Goal: Task Accomplishment & Management: Use online tool/utility

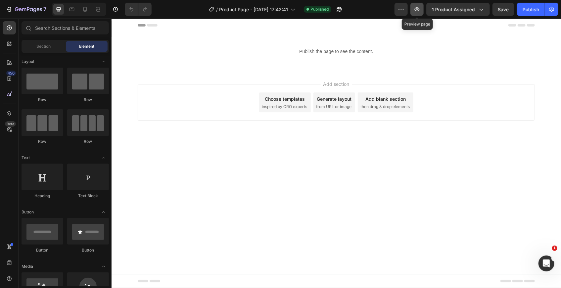
click at [419, 10] on icon "button" at bounding box center [417, 9] width 7 height 7
click at [89, 11] on div at bounding box center [85, 9] width 11 height 11
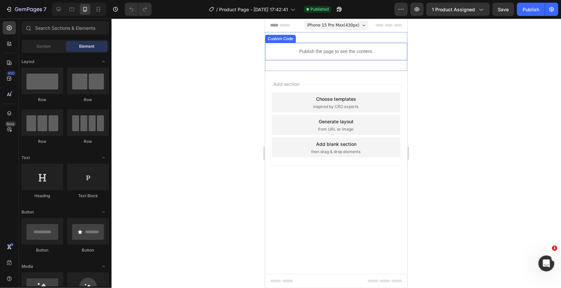
click at [287, 50] on p "Publish the page to see the content." at bounding box center [336, 51] width 142 height 7
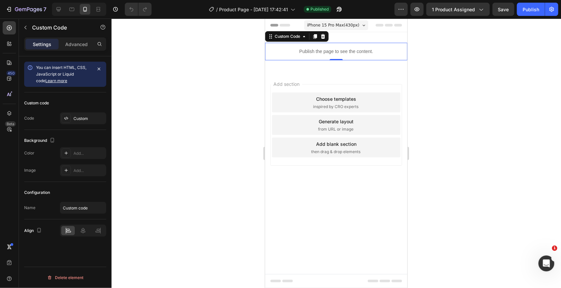
click at [287, 50] on p "Publish the page to see the content." at bounding box center [336, 51] width 142 height 7
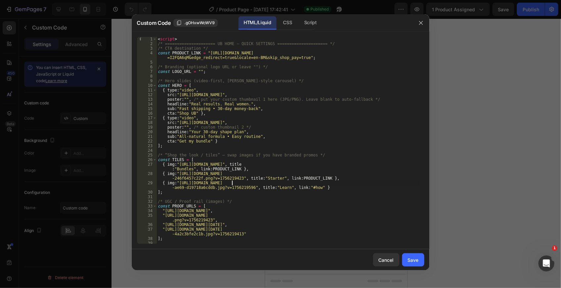
click at [233, 182] on div "< script > /* ===================== UB HOME – QUICK SETTINGS ==================…" at bounding box center [288, 145] width 263 height 216
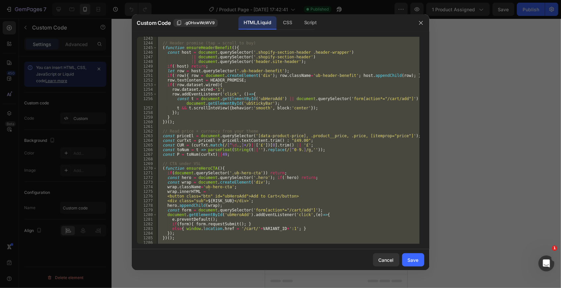
scroll to position [6012, 0]
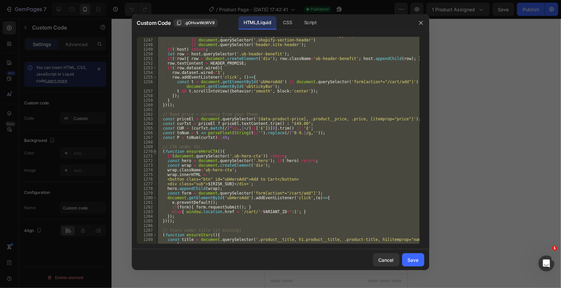
click at [154, 152] on span at bounding box center [155, 151] width 4 height 5
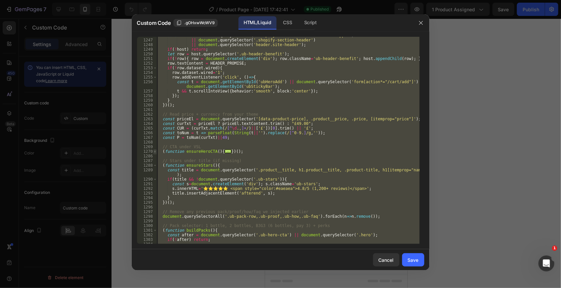
click at [154, 152] on span at bounding box center [155, 151] width 4 height 5
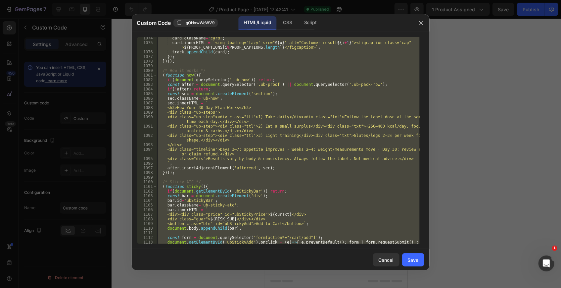
scroll to position [5138, 0]
click at [330, 204] on div "card . className = 'card' ; card . innerHTML = ` <img loading="lazy" src=" ${ u…" at bounding box center [288, 140] width 263 height 207
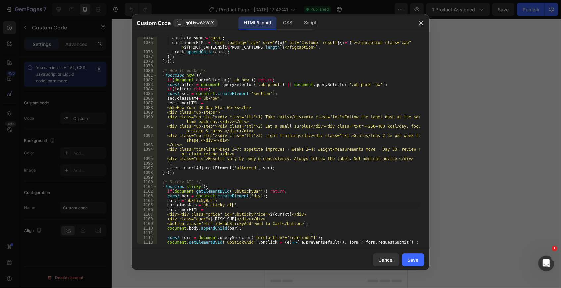
click at [290, 196] on div "card . className = 'card' ; card . innerHTML = ` <img loading="lazy" src=" ${ u…" at bounding box center [288, 146] width 263 height 221
click at [263, 146] on div "card . className = 'card' ; card . innerHTML = ` <img loading="lazy" src=" ${ u…" at bounding box center [288, 146] width 263 height 221
type textarea "</script>"
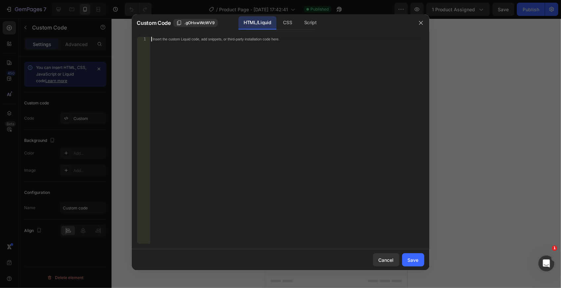
scroll to position [1031, 0]
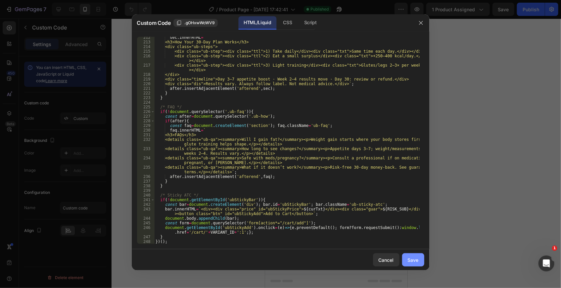
click at [413, 254] on button "Save" at bounding box center [413, 259] width 22 height 13
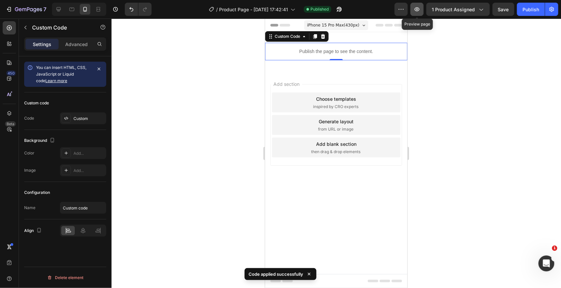
click at [417, 10] on icon "button" at bounding box center [417, 9] width 7 height 7
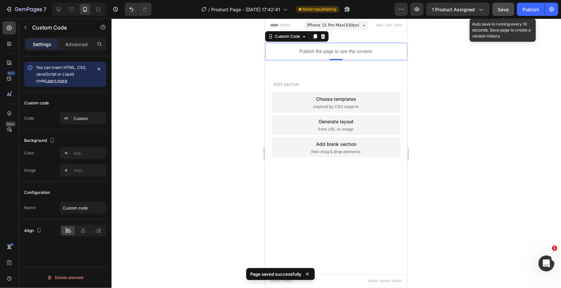
click at [499, 8] on span "Save" at bounding box center [503, 10] width 11 height 6
click at [504, 14] on button "Save" at bounding box center [504, 9] width 22 height 13
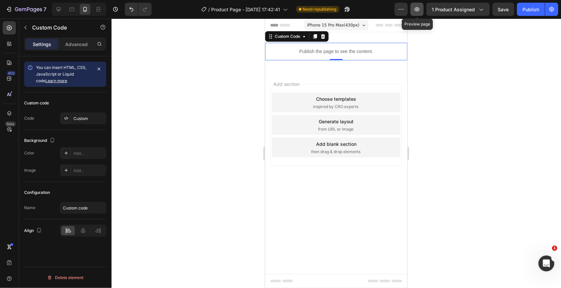
click at [424, 5] on button "button" at bounding box center [417, 9] width 13 height 13
click at [286, 43] on div "Publish the page to see the content." at bounding box center [336, 51] width 142 height 18
click at [287, 50] on p "Publish the page to see the content." at bounding box center [336, 51] width 142 height 7
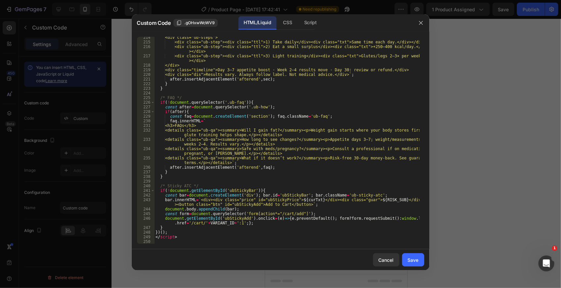
scroll to position [1040, 0]
type textarea "<h3>FAQs</h3>"
click at [311, 127] on div "<div class="ub-steps"> <div class="ub-step"><div class="ttl">1) Take daily</div…" at bounding box center [286, 143] width 265 height 216
click at [386, 263] on div "Cancel" at bounding box center [386, 259] width 15 height 7
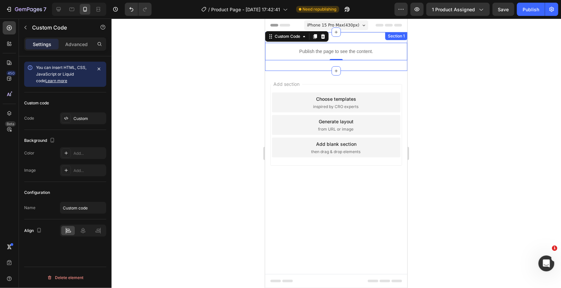
click at [299, 61] on div "Publish the page to see the content. Custom Code 0 Section 1" at bounding box center [336, 51] width 142 height 39
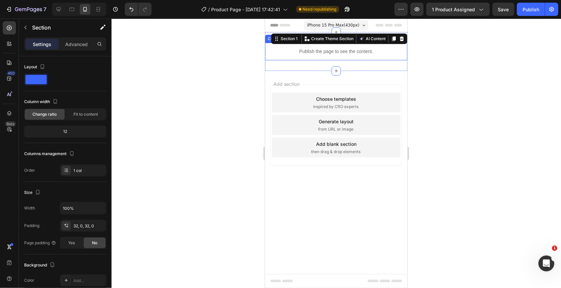
click at [290, 53] on p "Publish the page to see the content." at bounding box center [336, 51] width 142 height 7
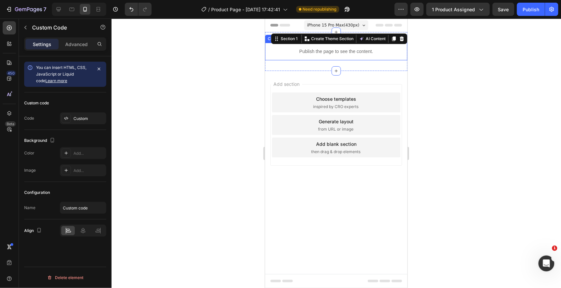
click at [290, 53] on p "Publish the page to see the content." at bounding box center [336, 51] width 142 height 7
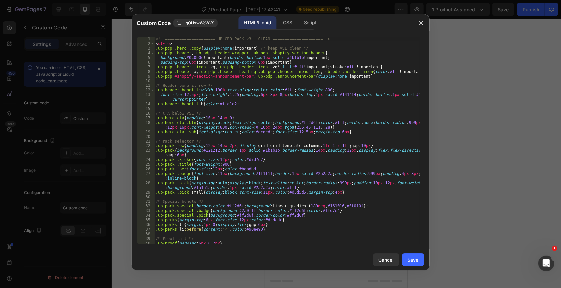
click at [265, 113] on div "<!-- ===================== UB CRO PACK v3 — CLEAN ===================== --> < s…" at bounding box center [286, 145] width 265 height 216
type textarea "</script>"
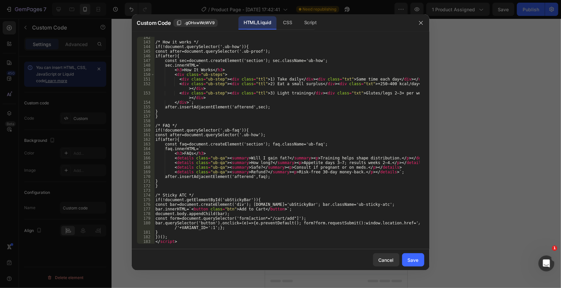
scroll to position [701, 0]
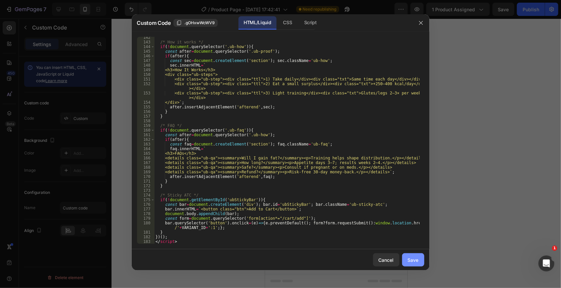
click at [411, 263] on div "Save" at bounding box center [413, 259] width 11 height 7
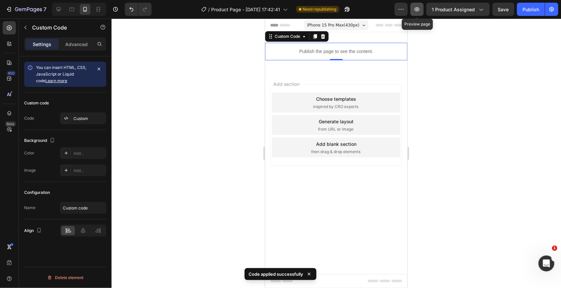
click at [422, 12] on button "button" at bounding box center [417, 9] width 13 height 13
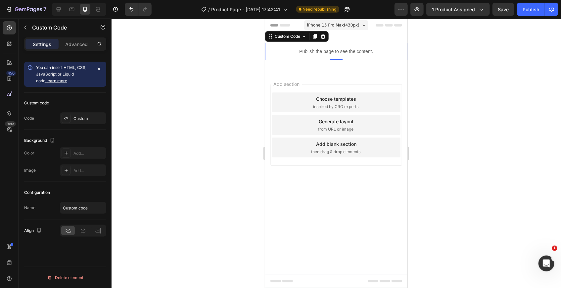
click at [289, 51] on p "Publish the page to see the content." at bounding box center [336, 51] width 142 height 7
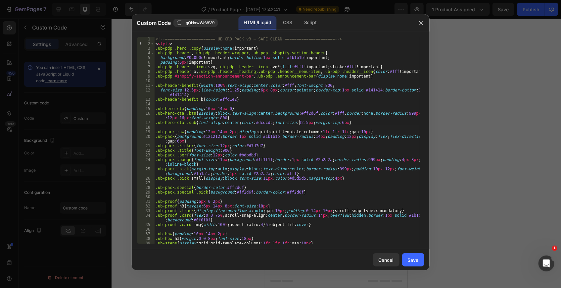
click at [300, 121] on div "<!-- ===================== UB CRO PACK v3 — SAFE CLEAN ===================== --…" at bounding box center [286, 145] width 265 height 216
type textarea "</script>"
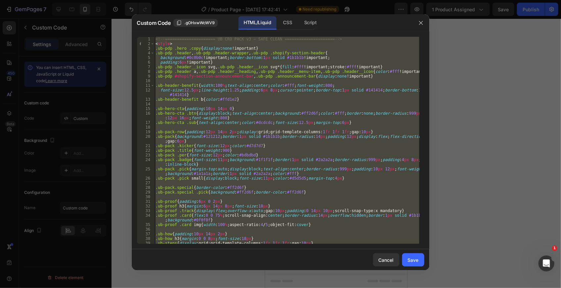
paste textarea
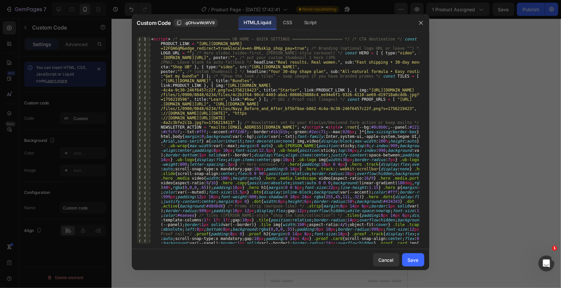
scroll to position [0, 0]
click at [413, 261] on div "Save" at bounding box center [413, 259] width 11 height 7
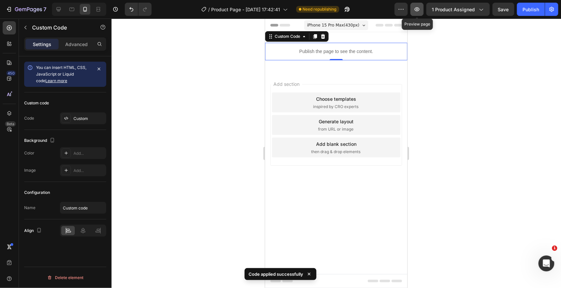
click at [416, 10] on icon "button" at bounding box center [417, 9] width 7 height 7
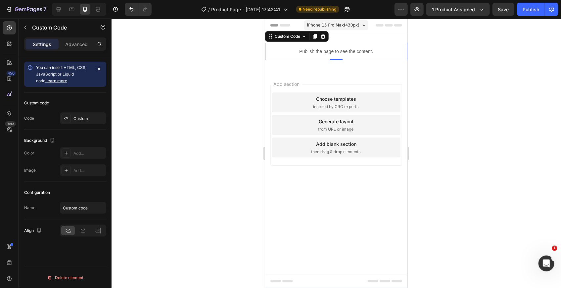
click at [302, 52] on p "Publish the page to see the content." at bounding box center [336, 51] width 142 height 7
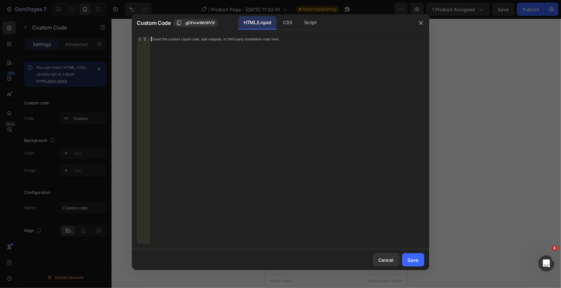
click at [238, 60] on div "Insert the custom Liquid code, add snippets, or third-party installation code h…" at bounding box center [287, 145] width 274 height 216
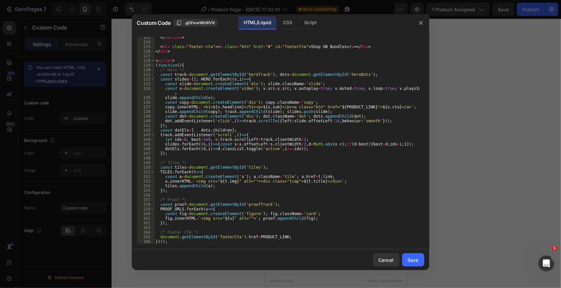
scroll to position [613, 0]
click at [414, 258] on div "Save" at bounding box center [413, 259] width 11 height 7
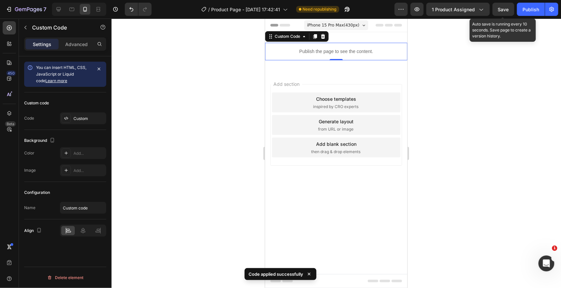
click at [501, 10] on span "Save" at bounding box center [503, 10] width 11 height 6
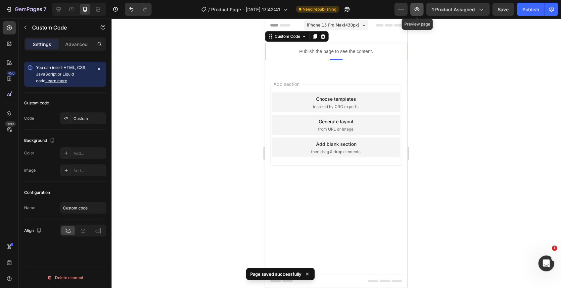
click at [417, 13] on button "button" at bounding box center [417, 9] width 13 height 13
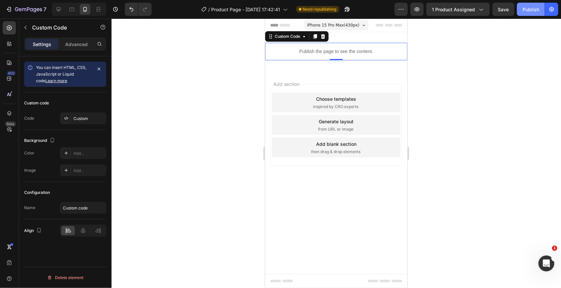
click at [526, 14] on button "Publish" at bounding box center [531, 9] width 28 height 13
click at [528, 9] on div "Publish" at bounding box center [531, 9] width 17 height 7
click at [302, 55] on div "Publish the page to see the content." at bounding box center [336, 51] width 142 height 18
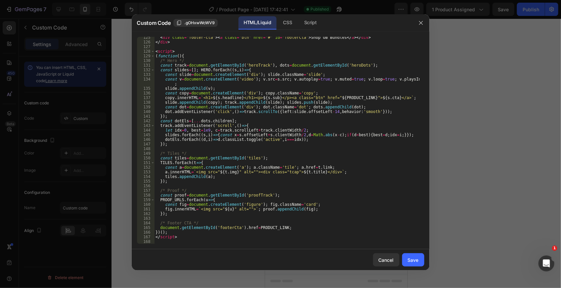
scroll to position [623, 0]
click at [161, 243] on div "< div class = "footer-cta" > < a class = "btn" href = "#" id = "footerCta" > Sh…" at bounding box center [286, 143] width 265 height 216
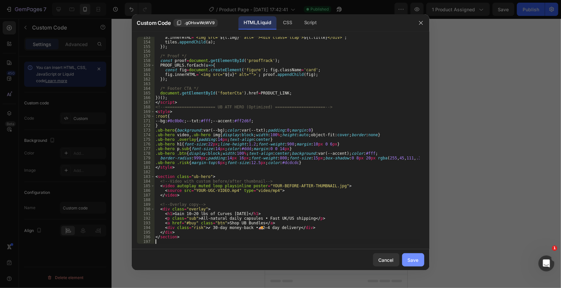
click at [409, 260] on div "Save" at bounding box center [413, 259] width 11 height 7
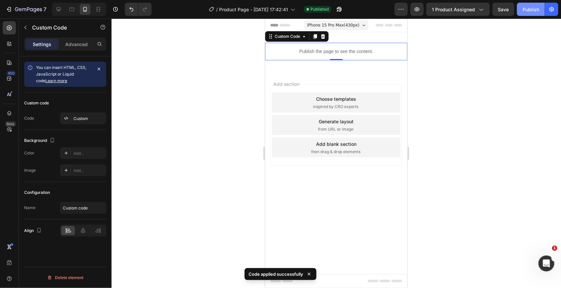
click at [529, 9] on div "Publish" at bounding box center [531, 9] width 17 height 7
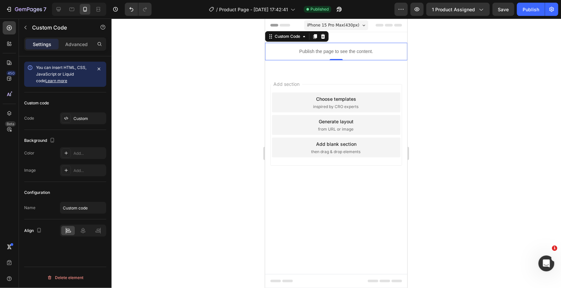
click at [270, 51] on p "Publish the page to see the content." at bounding box center [336, 51] width 142 height 7
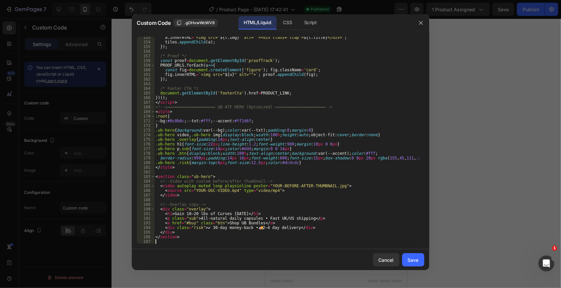
click at [162, 242] on div "a . innerHTML = ` <img src=" ${ t . img } " alt=""><div class="tcap"> ${ t . ti…" at bounding box center [286, 143] width 265 height 216
click at [235, 180] on div "a . innerHTML = ` <img src=" ${ t . img } " alt=""><div class="tcap"> ${ t . ti…" at bounding box center [286, 143] width 265 height 216
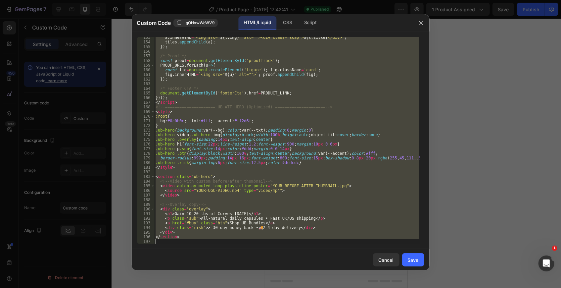
click at [302, 161] on div "a . innerHTML = ` <img src=" ${ t . img } " alt=""><div class="tcap"> ${ t . ti…" at bounding box center [286, 140] width 265 height 207
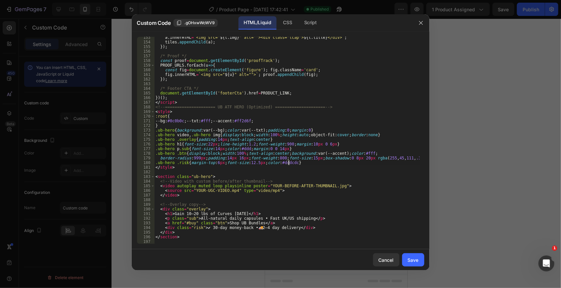
type textarea "</section>"
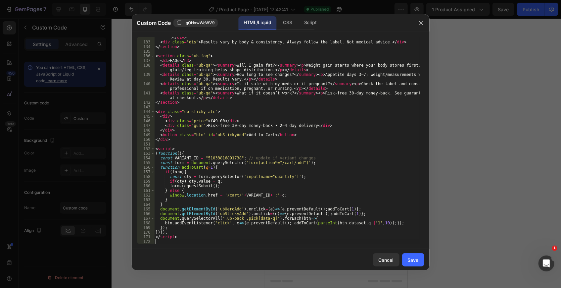
scroll to position [669, 0]
click at [410, 257] on div "Save" at bounding box center [413, 259] width 11 height 7
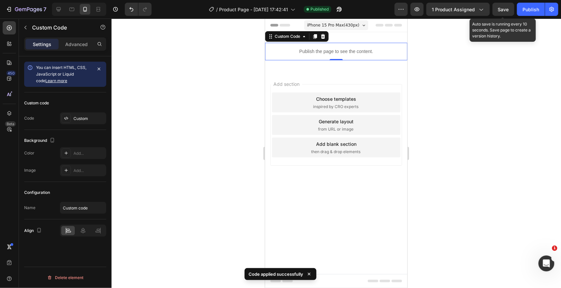
click at [500, 7] on span "Save" at bounding box center [503, 10] width 11 height 6
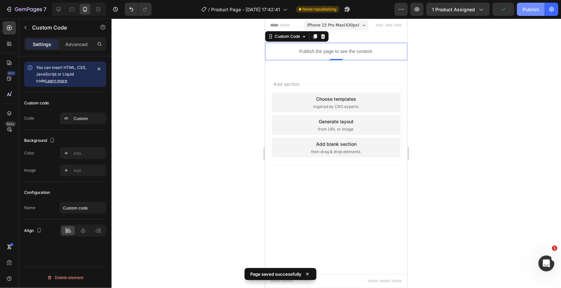
click at [525, 9] on div "Publish" at bounding box center [531, 9] width 17 height 7
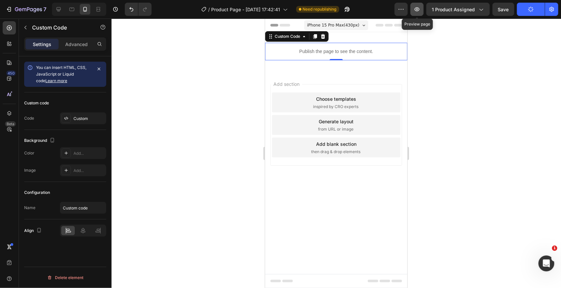
click at [423, 5] on button "button" at bounding box center [417, 9] width 13 height 13
click at [282, 59] on div "Publish the page to see the content." at bounding box center [336, 51] width 142 height 18
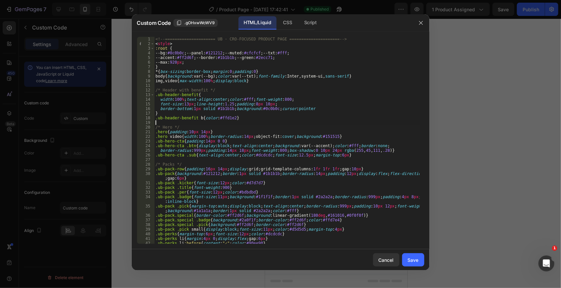
click at [282, 124] on div "<!-- ===================== UB · CRO-FOCUSED PRODUCT PAGE ===================== …" at bounding box center [286, 145] width 265 height 216
type textarea "</script>"
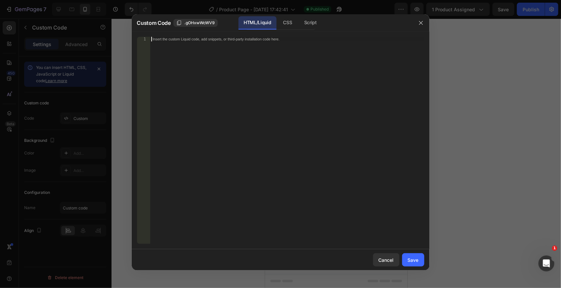
scroll to position [590, 0]
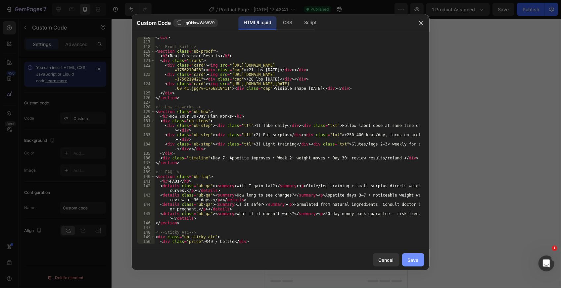
click at [412, 261] on div "Save" at bounding box center [413, 259] width 11 height 7
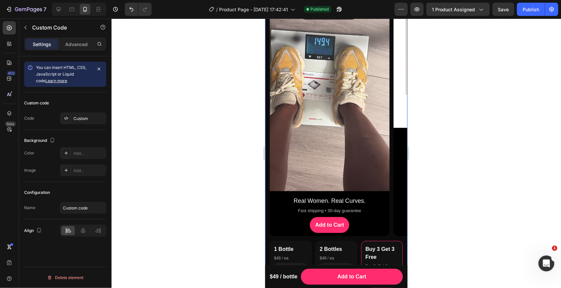
scroll to position [0, 0]
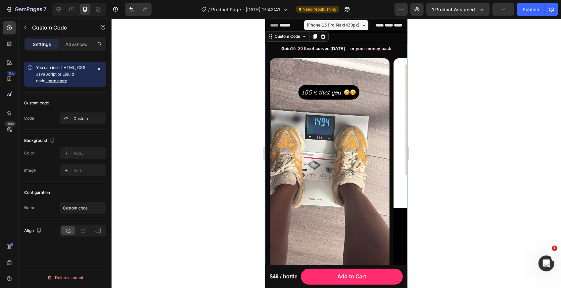
click at [352, 49] on div "Gain 10–20 lbs of curves [DATE] — or your money back" at bounding box center [336, 48] width 142 height 12
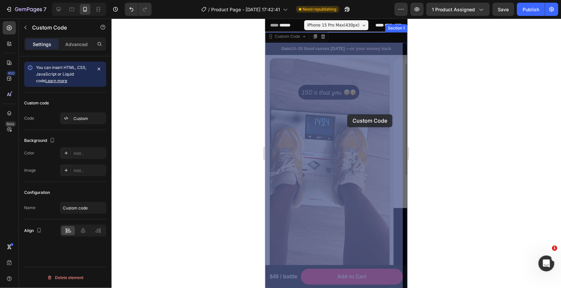
drag, startPoint x: 352, startPoint y: 49, endPoint x: 347, endPoint y: 114, distance: 64.7
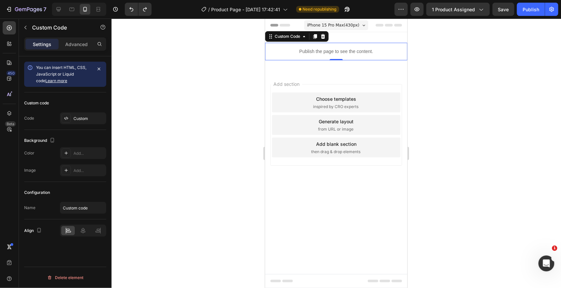
click at [366, 53] on p "Publish the page to see the content." at bounding box center [336, 51] width 142 height 7
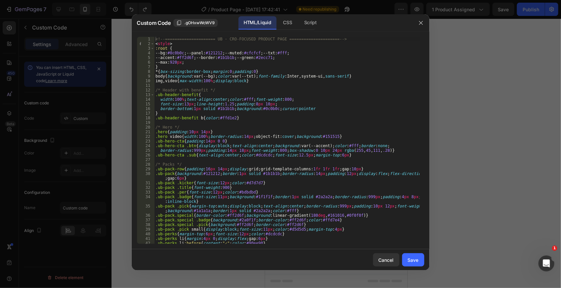
click at [304, 142] on div "<!-- ===================== UB · CRO-FOCUSED PRODUCT PAGE ===================== …" at bounding box center [286, 145] width 265 height 216
type textarea "</script>"
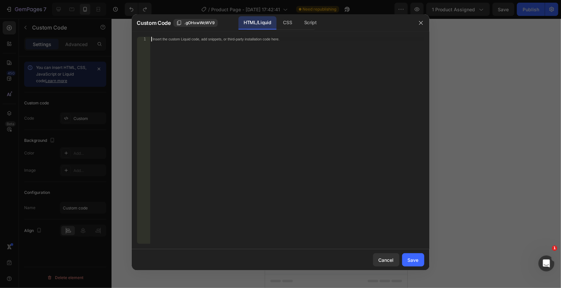
scroll to position [590, 0]
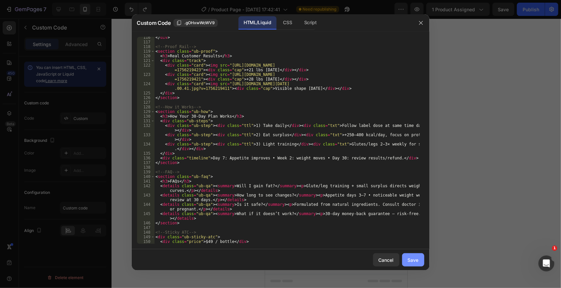
click at [411, 261] on div "Save" at bounding box center [413, 259] width 11 height 7
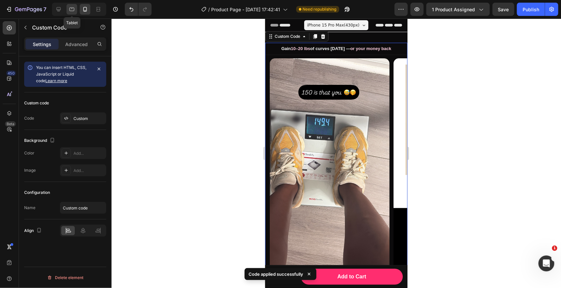
click at [70, 9] on icon at bounding box center [72, 9] width 7 height 7
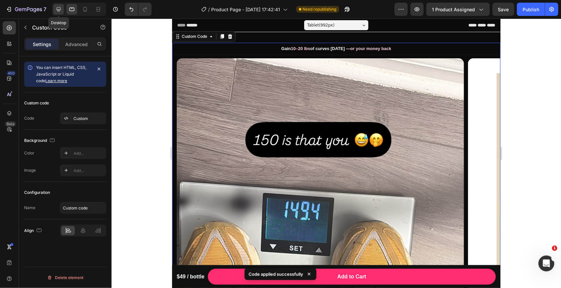
scroll to position [1, 0]
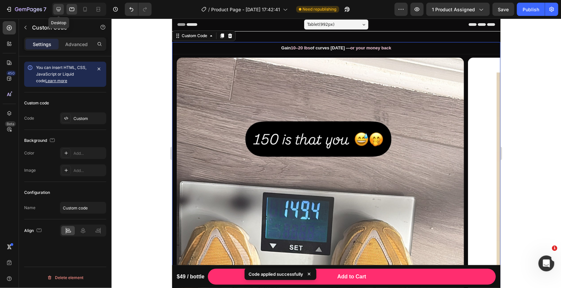
click at [58, 9] on icon at bounding box center [58, 9] width 7 height 7
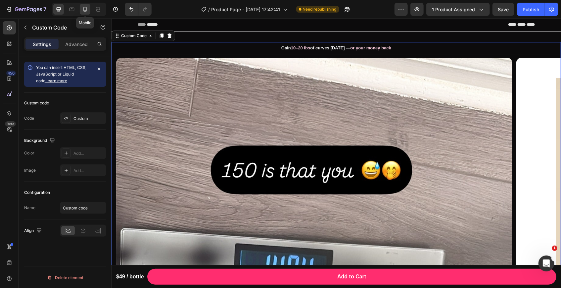
click at [88, 10] on div at bounding box center [85, 9] width 11 height 11
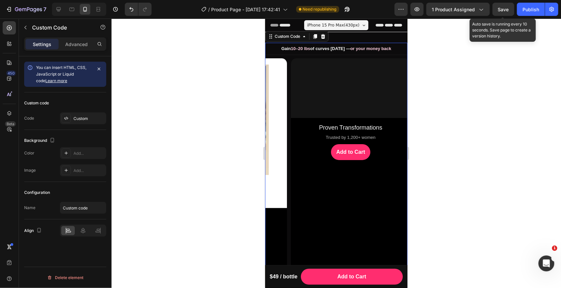
click at [504, 9] on span "Save" at bounding box center [503, 10] width 11 height 6
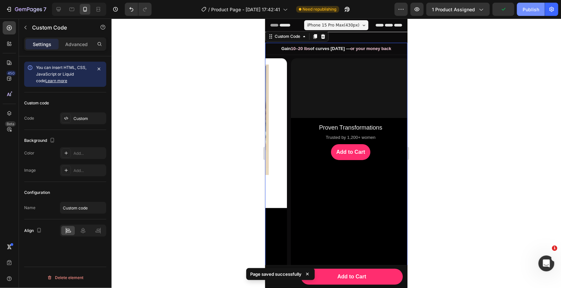
click at [529, 12] on div "Publish" at bounding box center [531, 9] width 17 height 7
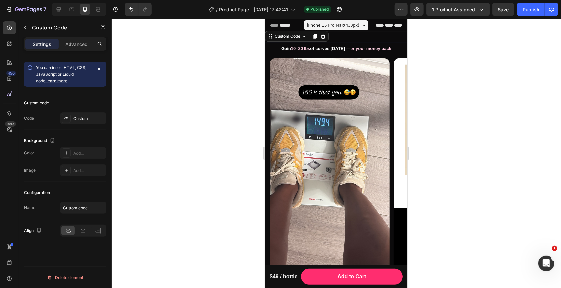
click at [362, 25] on icon at bounding box center [363, 25] width 3 height 2
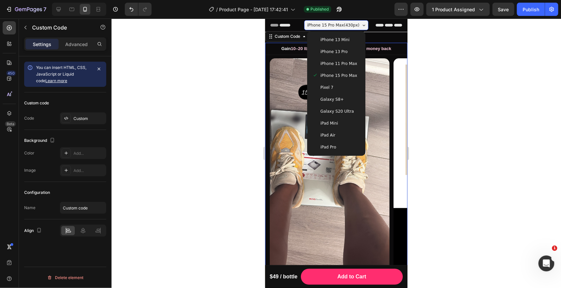
click at [335, 110] on span "Galaxy S20 Ultra" at bounding box center [336, 111] width 33 height 7
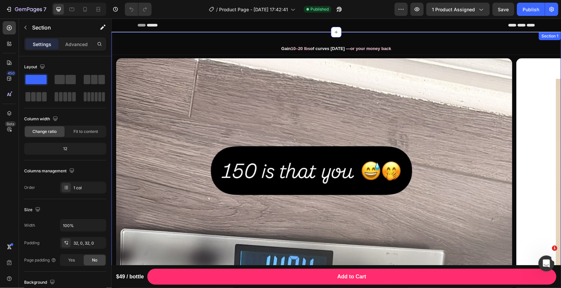
click at [88, 11] on icon at bounding box center [85, 9] width 7 height 7
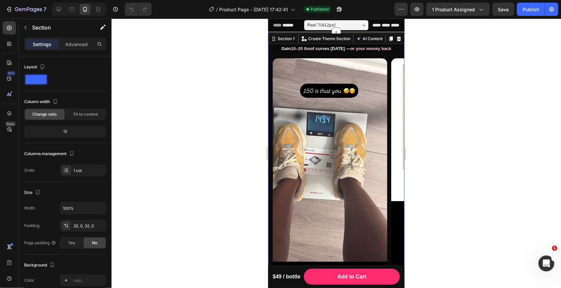
click at [220, 81] on div at bounding box center [337, 153] width 450 height 269
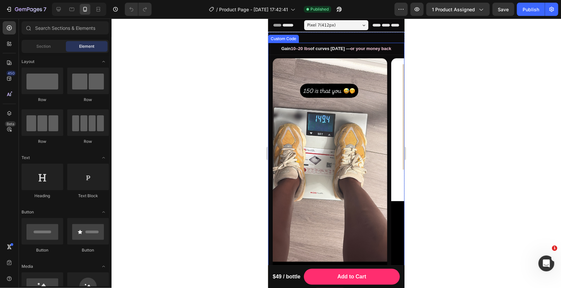
click at [315, 51] on div "Gain 10–20 lbs of curves [DATE] — or your money back" at bounding box center [336, 48] width 136 height 12
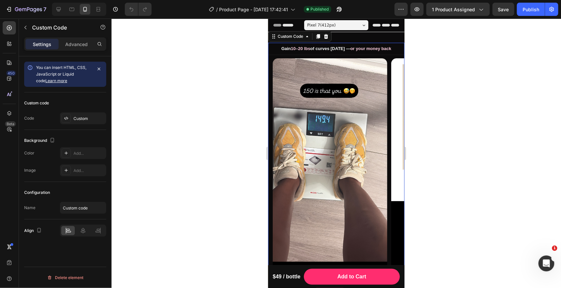
click at [315, 51] on div "Gain 10–20 lbs of curves [DATE] — or your money back" at bounding box center [336, 48] width 136 height 12
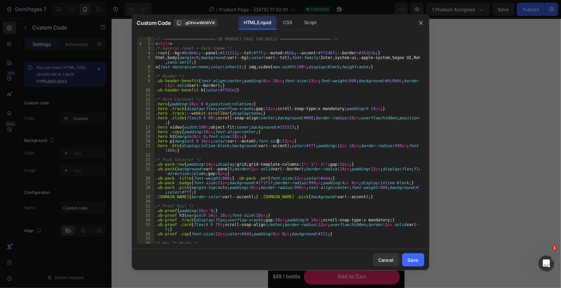
click at [279, 139] on div "<!-- ===================== UB PRODUCT PAGE CRO BUILD ===================== --> …" at bounding box center [286, 145] width 265 height 216
type textarea "</div>"
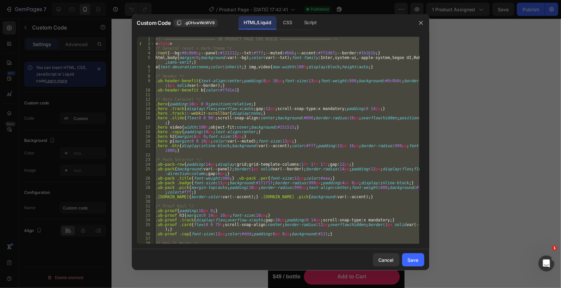
paste textarea
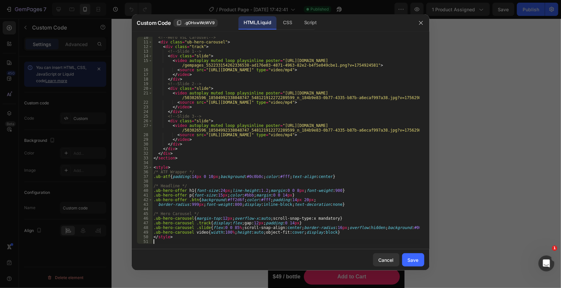
scroll to position [43, 0]
type textarea "</div>"
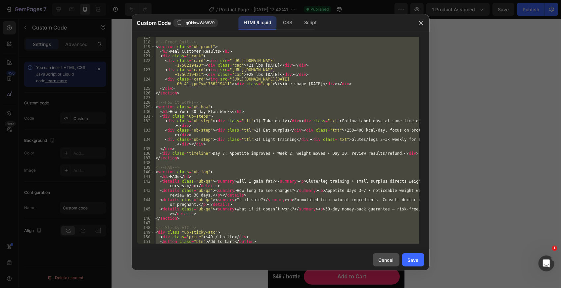
click at [384, 260] on div "Cancel" at bounding box center [386, 259] width 15 height 7
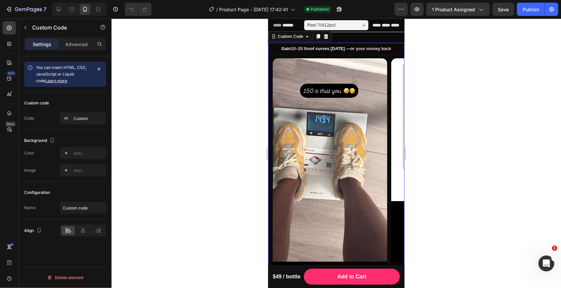
click at [300, 51] on b "10–20 lbs" at bounding box center [301, 48] width 20 height 5
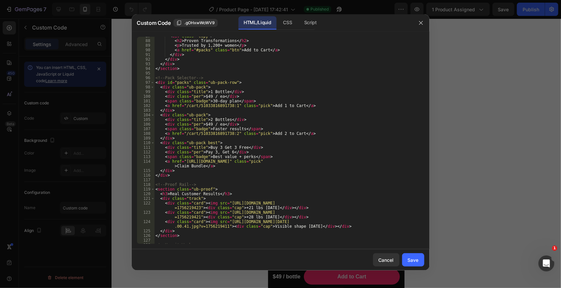
scroll to position [604, 0]
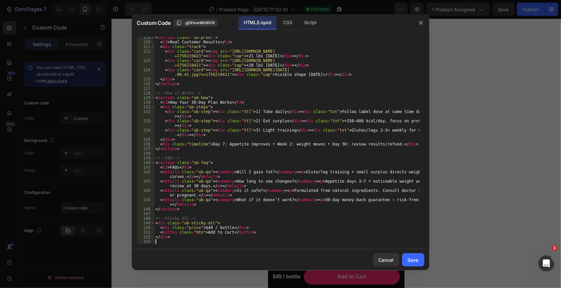
click at [160, 243] on div "< section class = "ub-proof" > < h3 > Real Customer Results </ h3 > < div class…" at bounding box center [286, 143] width 265 height 216
click at [162, 242] on div "< section class = "ub-proof" > < h3 > Real Customer Results </ h3 > < div class…" at bounding box center [286, 143] width 265 height 216
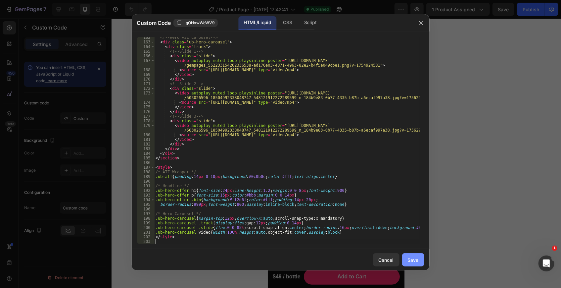
click at [415, 255] on button "Save" at bounding box center [413, 259] width 22 height 13
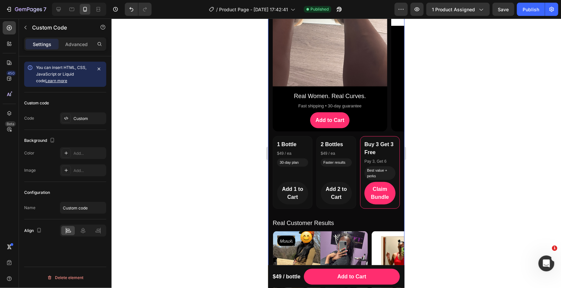
scroll to position [170, 0]
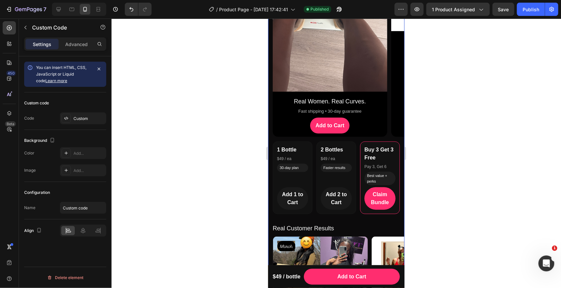
click at [277, 109] on p "Fast shipping • 30-day guarantee" at bounding box center [330, 111] width 108 height 7
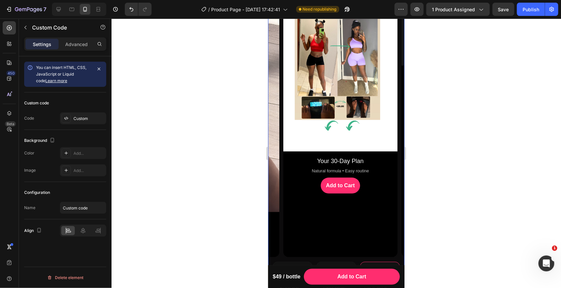
scroll to position [0, 0]
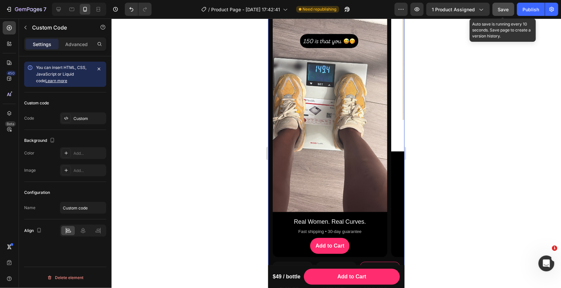
click at [505, 10] on span "Save" at bounding box center [503, 10] width 11 height 6
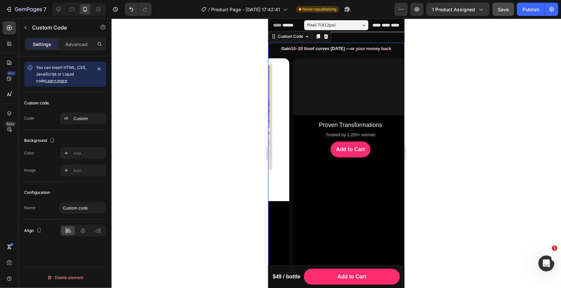
click at [317, 50] on div "Gain 10–20 lbs of curves [DATE] — or your money back" at bounding box center [336, 48] width 136 height 12
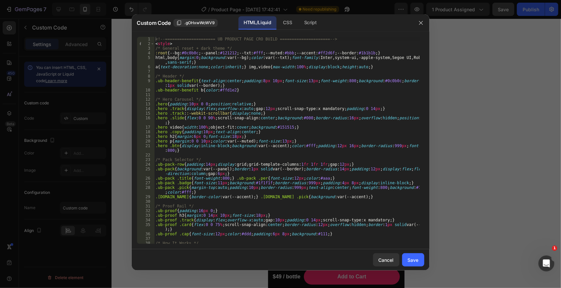
click at [286, 130] on div "<!-- ===================== UB PRODUCT PAGE CRO BUILD ===================== --> …" at bounding box center [286, 145] width 265 height 216
type textarea "</style>"
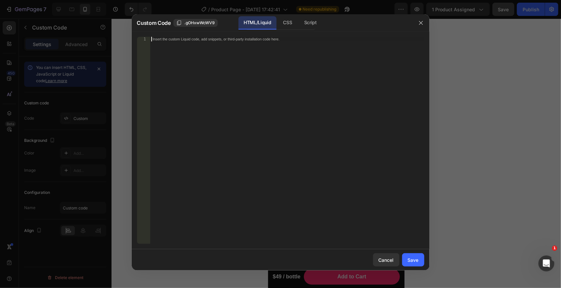
scroll to position [892, 0]
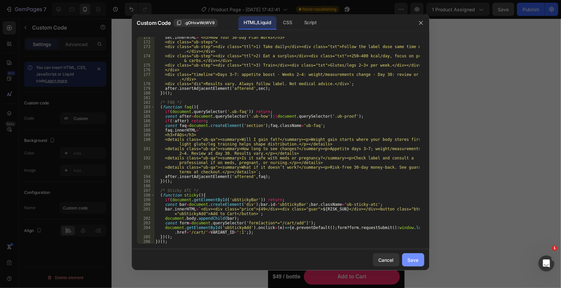
click at [413, 262] on div "Save" at bounding box center [413, 259] width 11 height 7
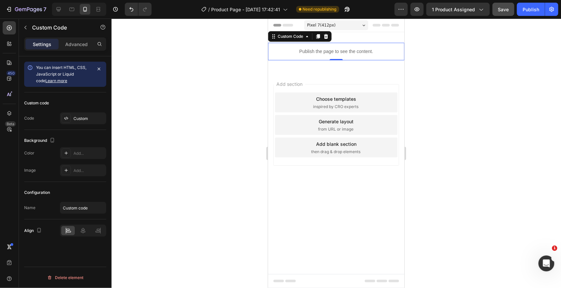
click at [381, 50] on p "Publish the page to see the content." at bounding box center [336, 51] width 136 height 7
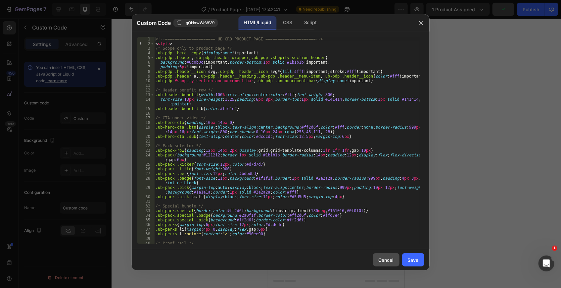
click at [387, 258] on div "Cancel" at bounding box center [386, 259] width 15 height 7
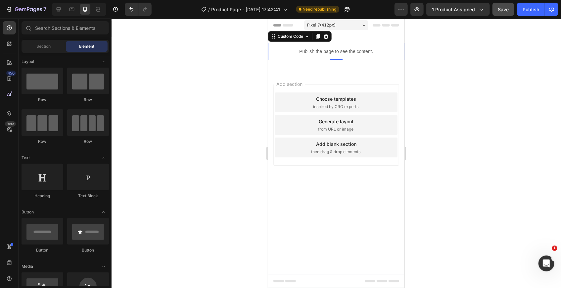
click at [285, 77] on div "Add section Choose templates inspired by CRO experts Generate layout from URL o…" at bounding box center [336, 134] width 136 height 127
click at [333, 25] on div "Pixel 7 ( 412 px)" at bounding box center [336, 25] width 64 height 10
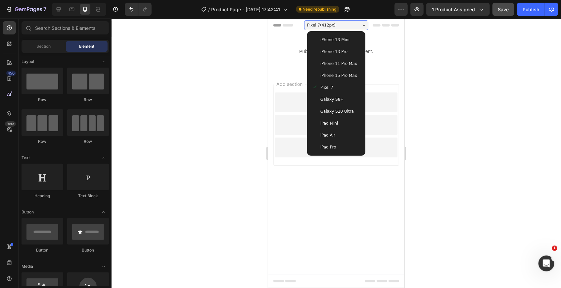
click at [329, 112] on span "Galaxy S20 Ultra" at bounding box center [336, 111] width 33 height 7
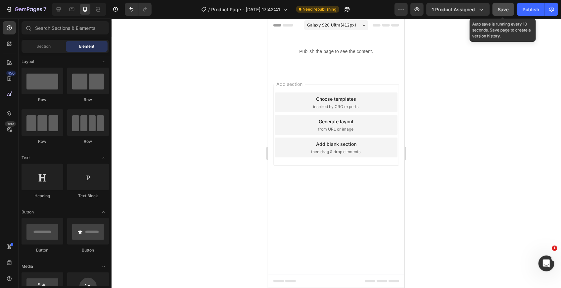
click at [506, 8] on span "Save" at bounding box center [503, 10] width 11 height 6
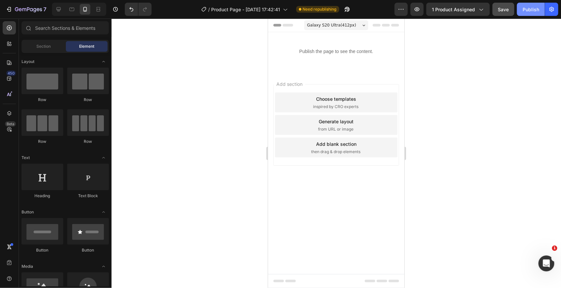
click at [529, 11] on div "Publish" at bounding box center [531, 9] width 17 height 7
click at [416, 13] on button "button" at bounding box center [417, 9] width 13 height 13
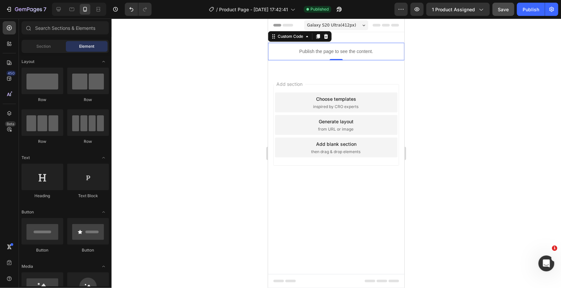
click at [287, 54] on p "Publish the page to see the content." at bounding box center [336, 51] width 136 height 7
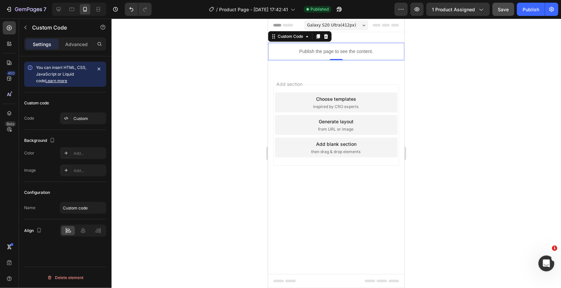
click at [287, 54] on p "Publish the page to see the content." at bounding box center [336, 51] width 136 height 7
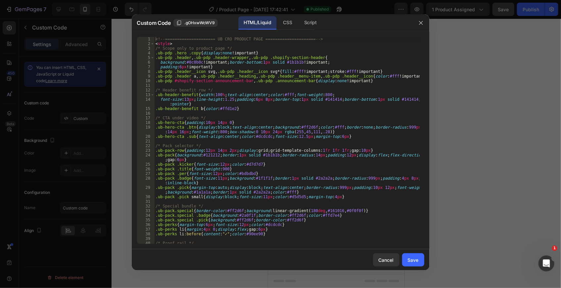
click at [295, 134] on div "<!-- ===================== UB CRO PRODUCT PAGE ===================== --> < styl…" at bounding box center [286, 145] width 265 height 216
type textarea "</script>"
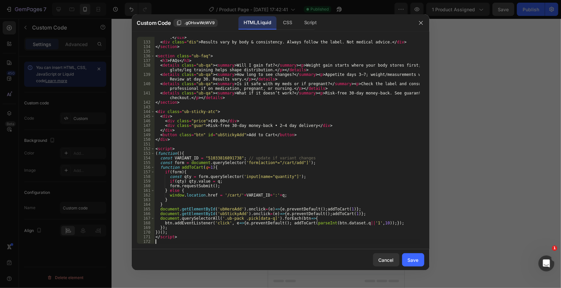
scroll to position [669, 0]
click at [416, 263] on button "Save" at bounding box center [413, 259] width 22 height 13
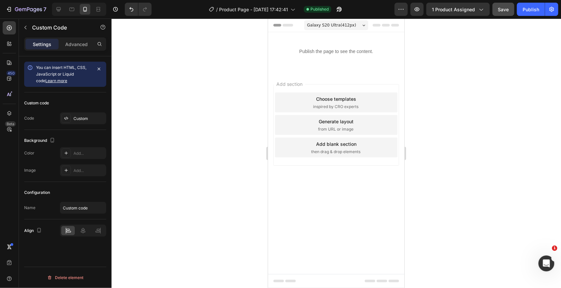
click at [308, 77] on div "Add section Choose templates inspired by CRO experts Generate layout from URL o…" at bounding box center [336, 134] width 136 height 127
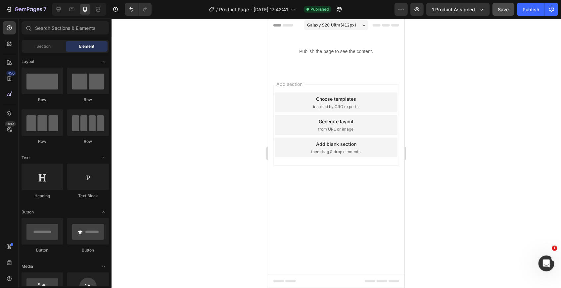
click at [308, 77] on div "Add section Choose templates inspired by CRO experts Generate layout from URL o…" at bounding box center [336, 134] width 136 height 127
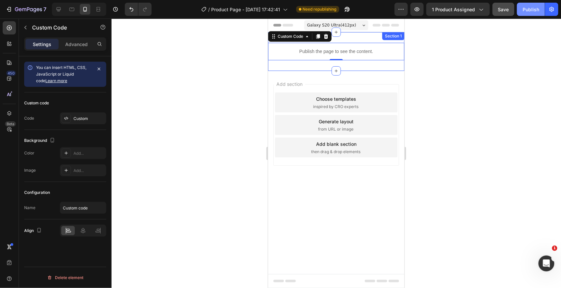
click at [526, 9] on div "Publish" at bounding box center [531, 9] width 17 height 7
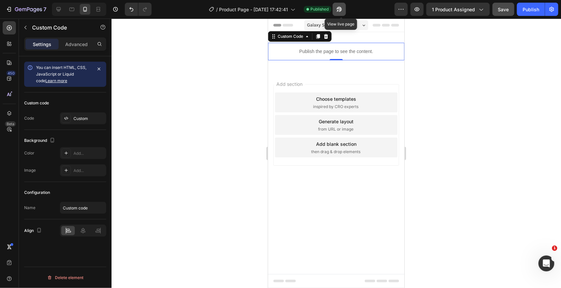
click at [341, 6] on icon "button" at bounding box center [339, 9] width 7 height 7
click at [282, 51] on p "Publish the page to see the content." at bounding box center [336, 51] width 136 height 7
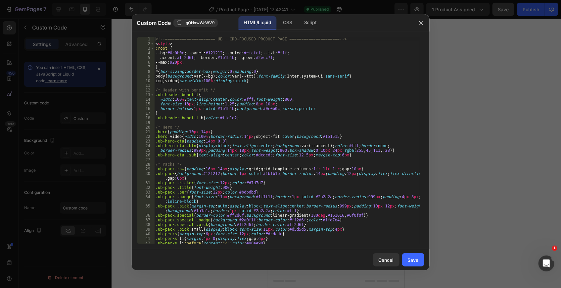
click at [272, 124] on div "<!-- ===================== UB · CRO-FOCUSED PRODUCT PAGE ===================== …" at bounding box center [286, 145] width 265 height 216
type textarea "</script>"
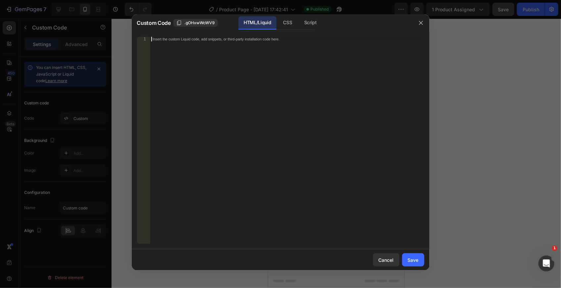
scroll to position [590, 0]
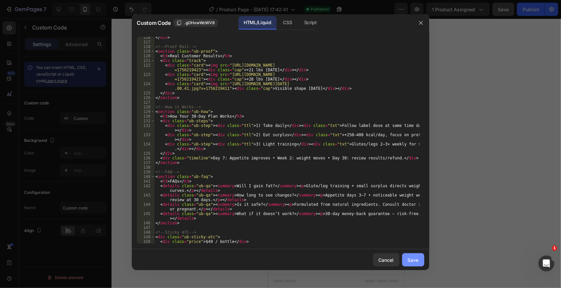
click at [409, 257] on div "Save" at bounding box center [413, 259] width 11 height 7
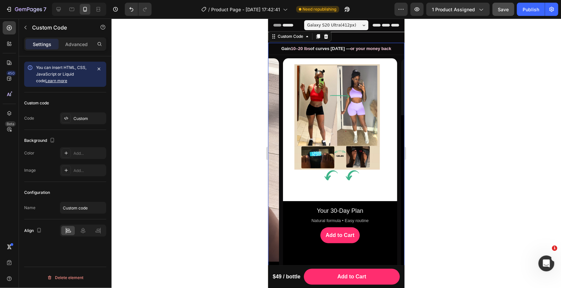
scroll to position [0, 108]
click at [285, 39] on div "Custom Code" at bounding box center [290, 36] width 41 height 8
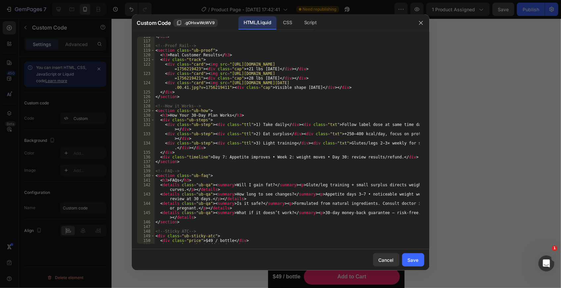
scroll to position [604, 0]
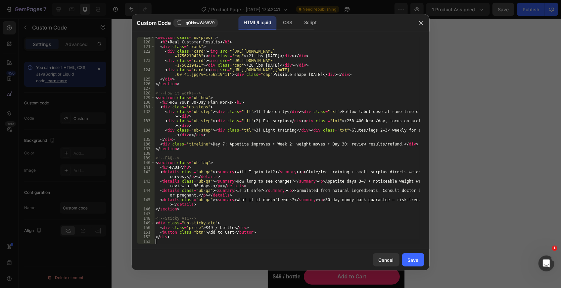
click at [158, 243] on div "< section class = "ub-proof" > < h3 > Real Customer Results </ h3 > < div class…" at bounding box center [286, 143] width 265 height 216
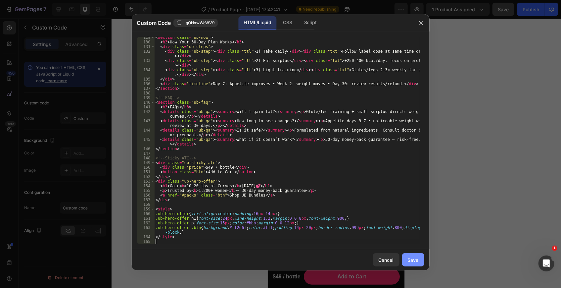
click at [413, 259] on div "Save" at bounding box center [413, 259] width 11 height 7
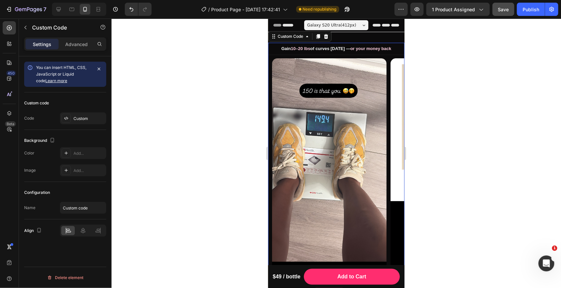
scroll to position [0, 0]
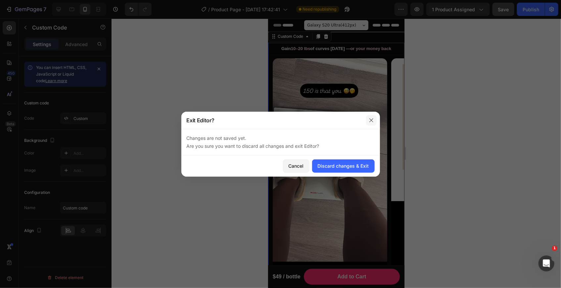
click at [373, 119] on icon "button" at bounding box center [372, 120] width 4 height 4
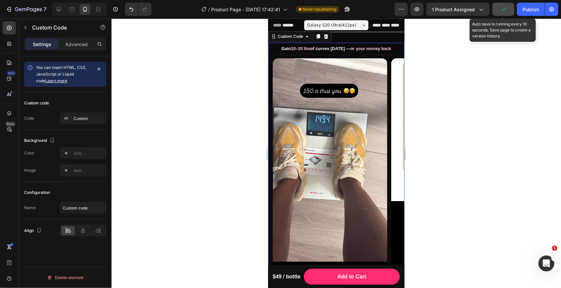
click at [503, 14] on button "button" at bounding box center [504, 9] width 22 height 13
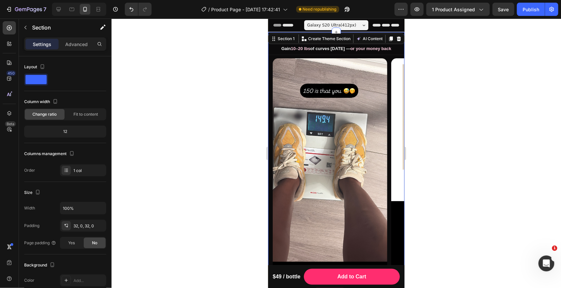
click at [342, 39] on p "Create Theme Section" at bounding box center [329, 38] width 42 height 6
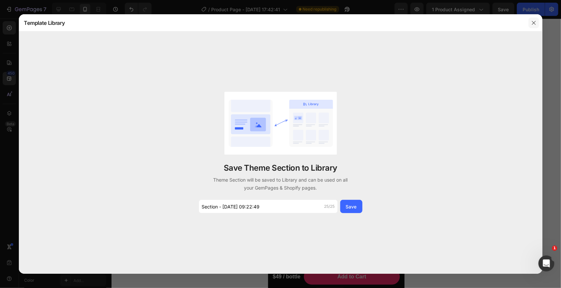
click at [536, 21] on icon "button" at bounding box center [534, 22] width 5 height 5
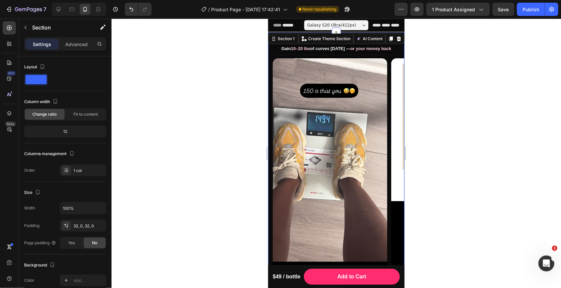
click at [291, 50] on b "10–20 lbs" at bounding box center [301, 48] width 20 height 5
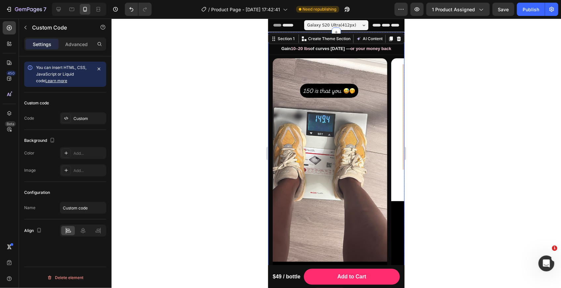
click at [291, 50] on b "10–20 lbs" at bounding box center [301, 48] width 20 height 5
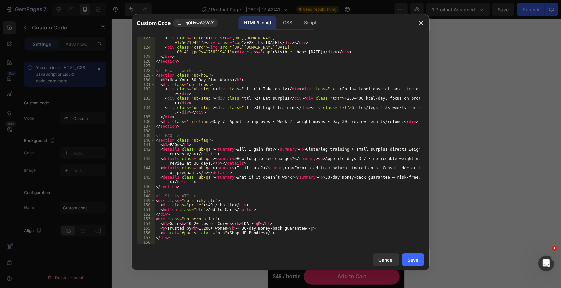
scroll to position [664, 0]
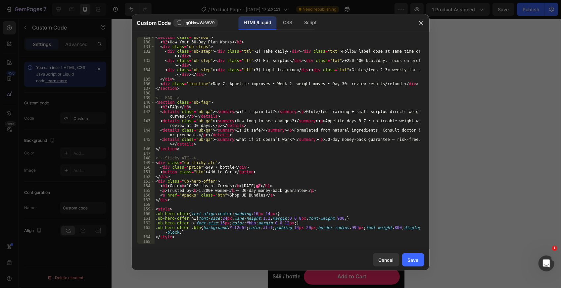
click at [162, 242] on div "< section class = "ub-how" > < h3 > How Your 30-Day Plan Works </ h3 > < div cl…" at bounding box center [286, 143] width 265 height 216
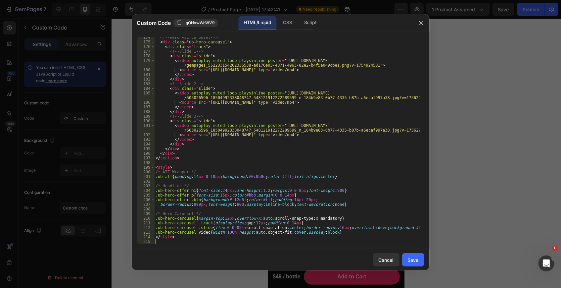
scroll to position [910, 0]
click at [409, 258] on div "Save" at bounding box center [413, 259] width 11 height 7
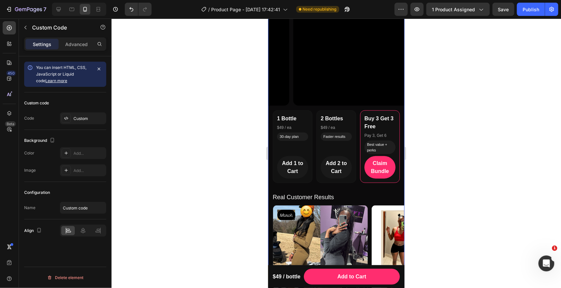
scroll to position [0, 0]
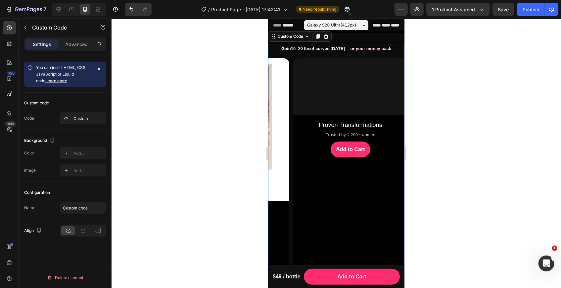
click at [282, 49] on div "Gain 10–20 lbs of curves [DATE] — or your money back" at bounding box center [336, 48] width 136 height 12
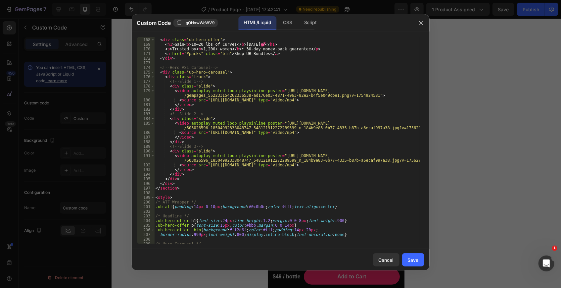
scroll to position [910, 0]
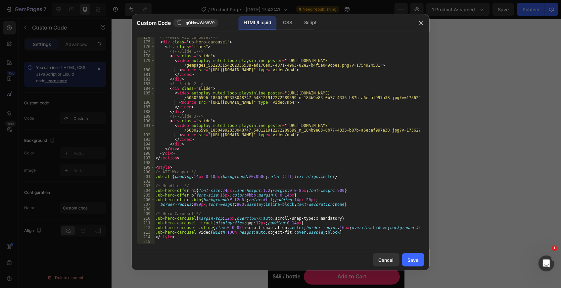
click at [161, 243] on div "<!-- Hero VSL Carousel --> < div class = "ub-hero-carousel" > < div class = "tr…" at bounding box center [286, 143] width 265 height 216
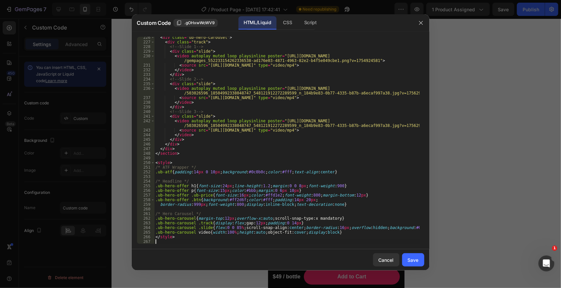
scroll to position [1165, 0]
click at [408, 261] on div "Save" at bounding box center [413, 259] width 11 height 7
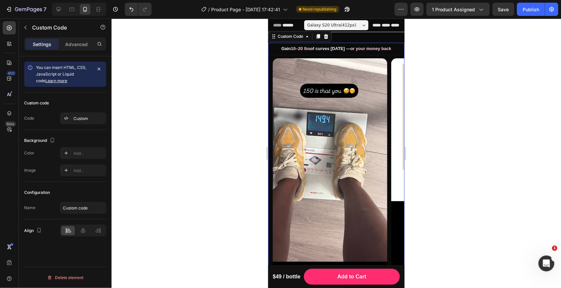
click at [291, 51] on b "10–20 lbs" at bounding box center [301, 48] width 20 height 5
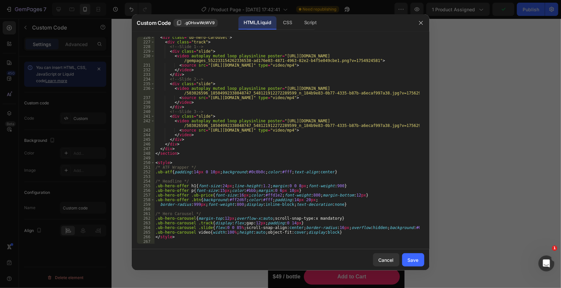
click at [171, 244] on div "226 227 228 229 230 231 232 233 234 235 236 237 238 239 240 241 242 243 244 245…" at bounding box center [281, 140] width 298 height 218
click at [165, 242] on div "< div class = "ub-hero-carousel" > < div class = "track" > <!-- Slide 1 --> < d…" at bounding box center [286, 143] width 265 height 216
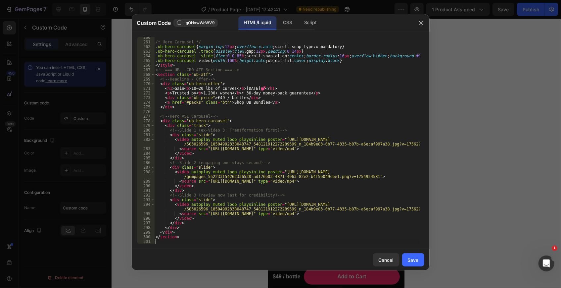
scroll to position [1337, 0]
click at [410, 258] on div "Save" at bounding box center [413, 259] width 11 height 7
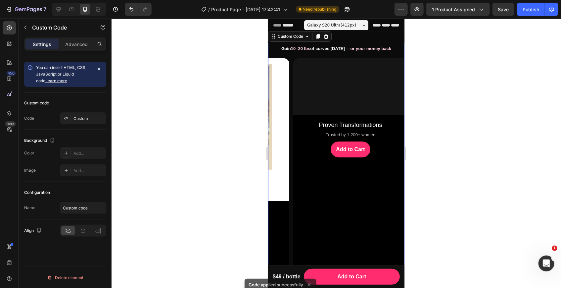
scroll to position [0, 0]
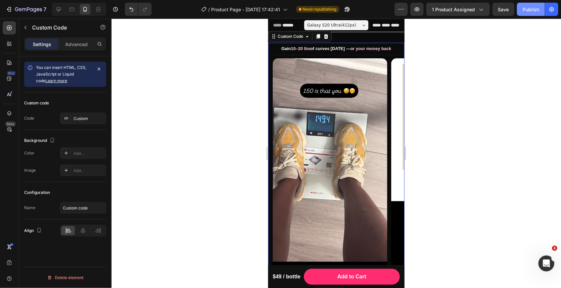
click at [532, 9] on div "Publish" at bounding box center [531, 9] width 17 height 7
click at [303, 55] on div "Gain 10–20 lbs of curves [DATE] — or your money back" at bounding box center [336, 48] width 136 height 12
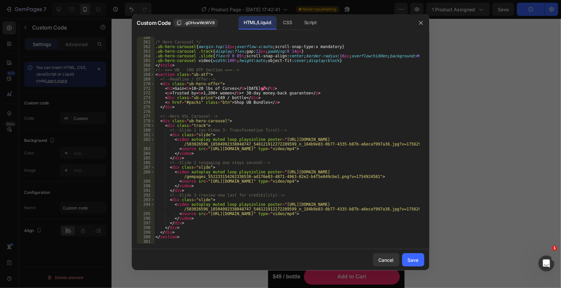
scroll to position [1337, 0]
click at [163, 242] on div "/* Hero Carousel */ .ub-hero-carousel { margin-top : 12 px ; overflow-x : auto …" at bounding box center [286, 143] width 265 height 216
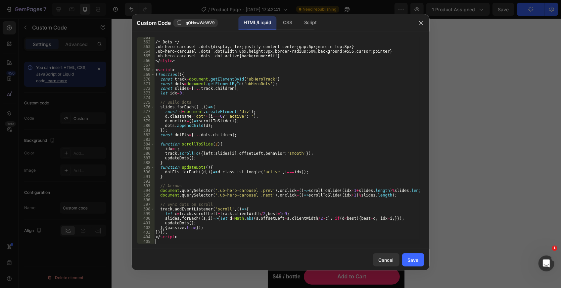
scroll to position [1837, 0]
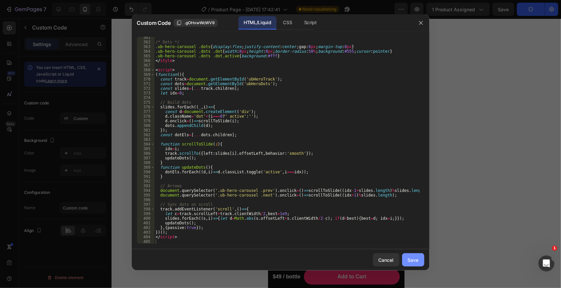
click at [410, 258] on div "Save" at bounding box center [413, 259] width 11 height 7
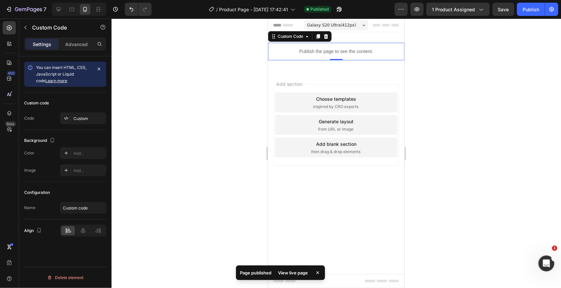
click at [290, 272] on div "View live page" at bounding box center [293, 272] width 38 height 9
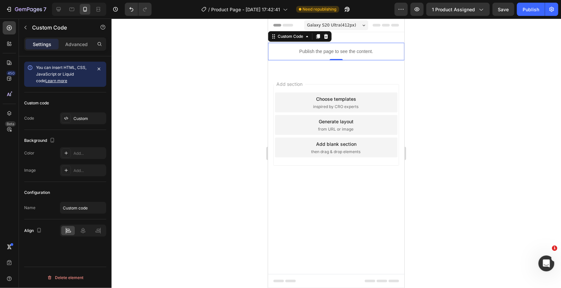
click at [286, 50] on p "Publish the page to see the content." at bounding box center [336, 51] width 136 height 7
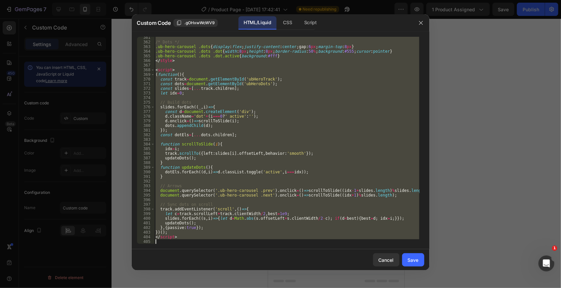
drag, startPoint x: 155, startPoint y: 101, endPoint x: 358, endPoint y: 295, distance: 280.9
click at [358, 0] on html "7 Version history / Product Page - Aug 26, 17:42:41 Need republishing Preview 1…" at bounding box center [280, 0] width 561 height 0
type textarea "</script>"
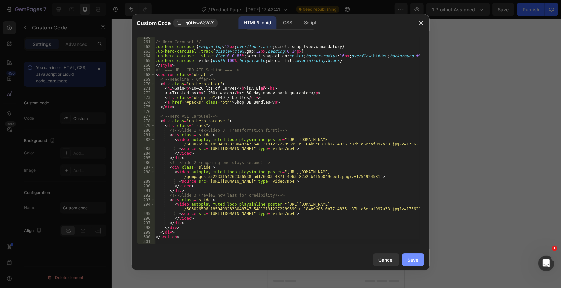
click at [416, 255] on button "Save" at bounding box center [413, 259] width 22 height 13
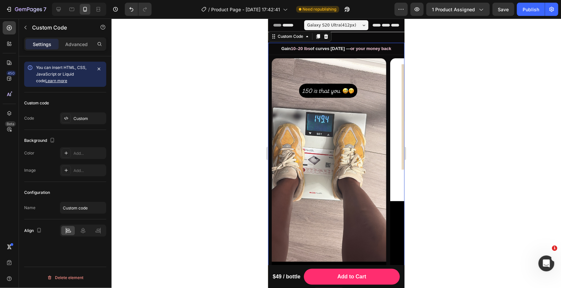
scroll to position [0, 0]
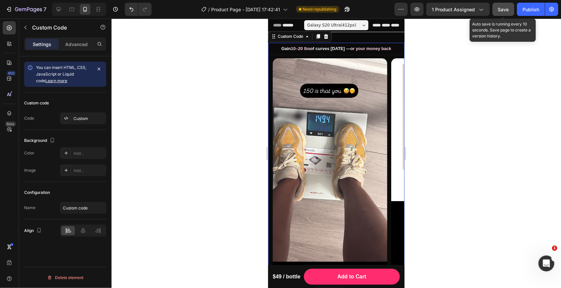
click at [510, 7] on button "Save" at bounding box center [504, 9] width 22 height 13
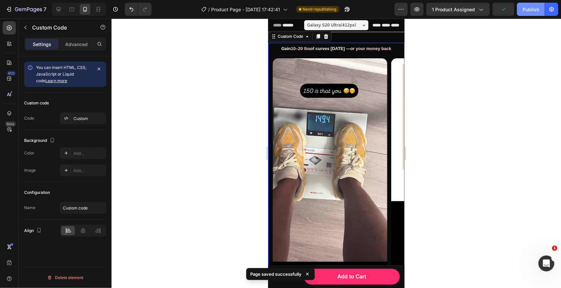
click at [529, 8] on div "Publish" at bounding box center [531, 9] width 17 height 7
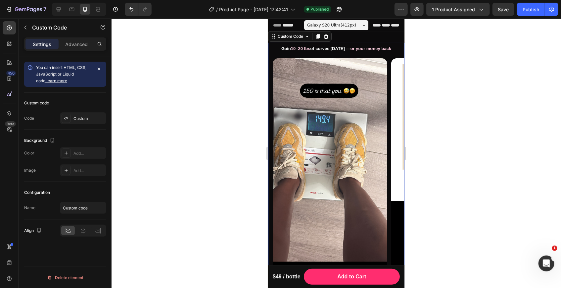
click at [294, 52] on div "Gain 10–20 lbs of curves [DATE] — or your money back" at bounding box center [336, 48] width 136 height 12
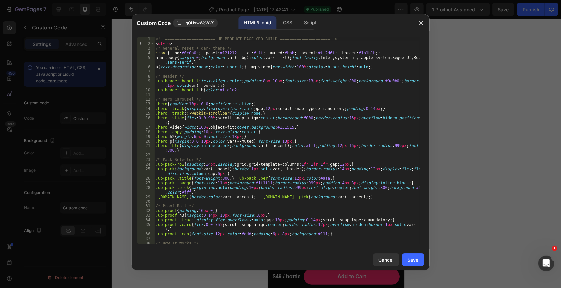
click at [243, 106] on div "<!-- ===================== UB PRODUCT PAGE CRO BUILD ===================== --> …" at bounding box center [286, 145] width 265 height 216
type textarea "</section>"
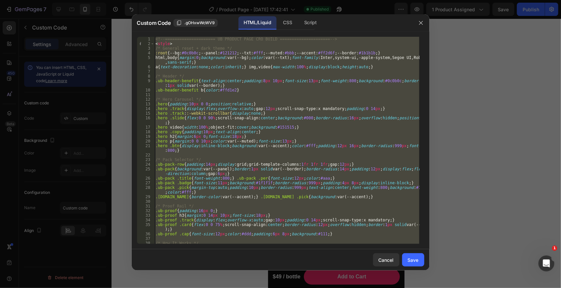
paste textarea
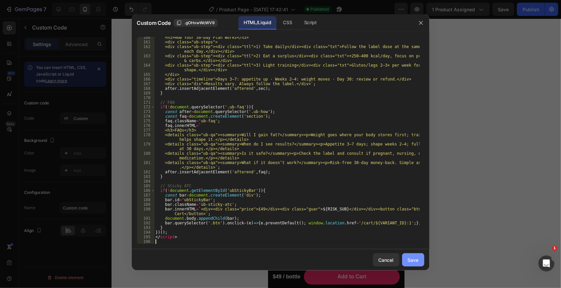
click at [410, 260] on div "Save" at bounding box center [413, 259] width 11 height 7
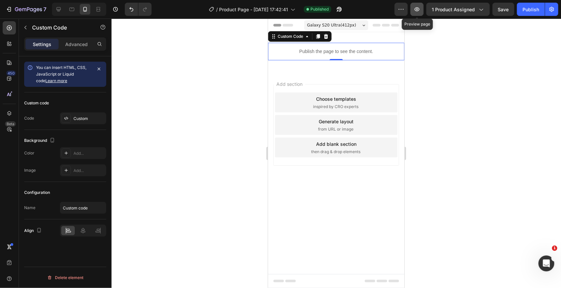
click at [416, 13] on button "button" at bounding box center [417, 9] width 13 height 13
click at [390, 52] on p "Publish the page to see the content." at bounding box center [336, 51] width 136 height 7
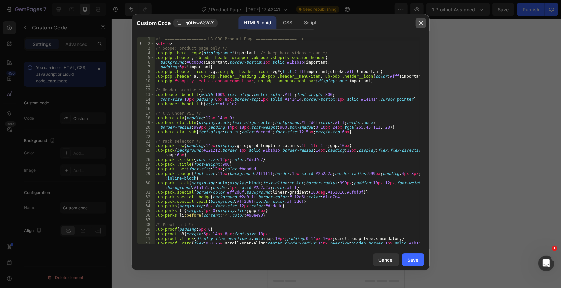
click at [419, 23] on icon "button" at bounding box center [421, 22] width 5 height 5
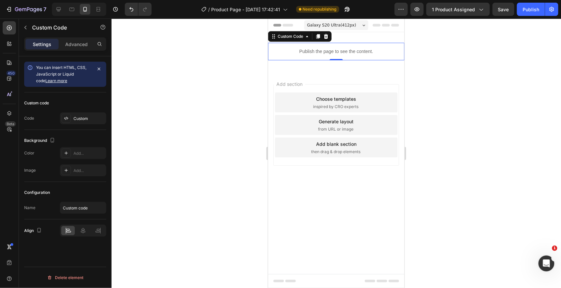
click at [387, 45] on div "Publish the page to see the content." at bounding box center [336, 51] width 136 height 18
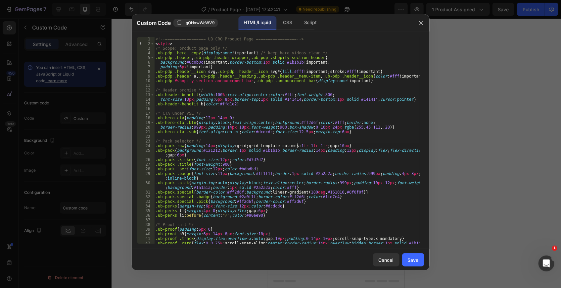
click at [297, 145] on div "<!-- ================= UB CRO Product Page ================= --> < style > /* S…" at bounding box center [286, 147] width 265 height 221
type textarea "</script>"
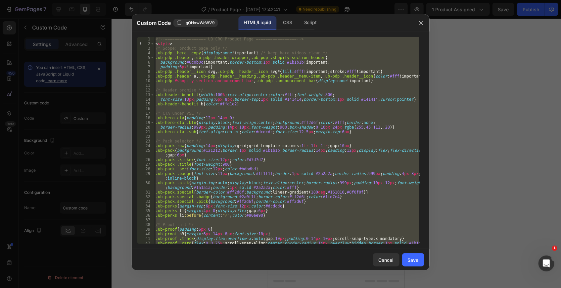
paste textarea
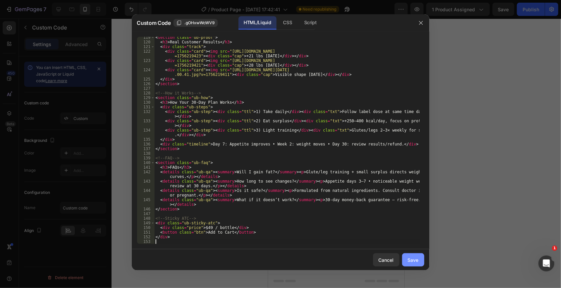
click at [407, 258] on button "Save" at bounding box center [413, 259] width 22 height 13
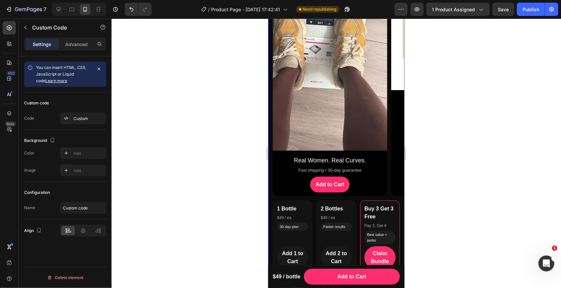
scroll to position [0, 0]
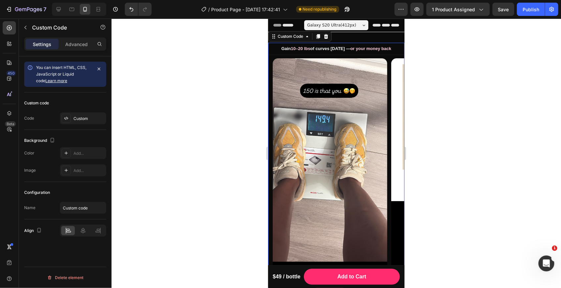
click at [302, 50] on b "10–20 lbs" at bounding box center [301, 48] width 20 height 5
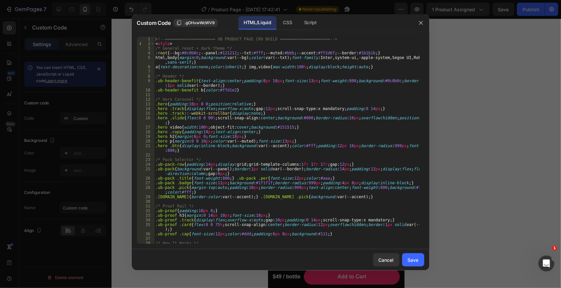
click at [257, 127] on div "<!-- ===================== UB PRODUCT PAGE CRO BUILD ===================== --> …" at bounding box center [286, 145] width 265 height 216
type textarea "</div>"
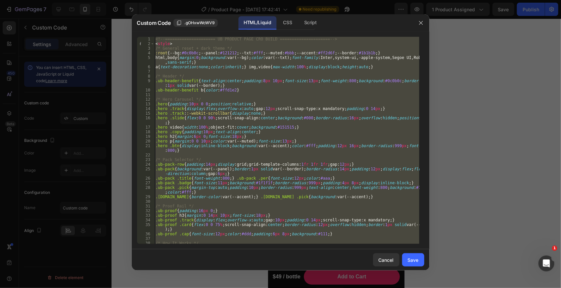
paste textarea
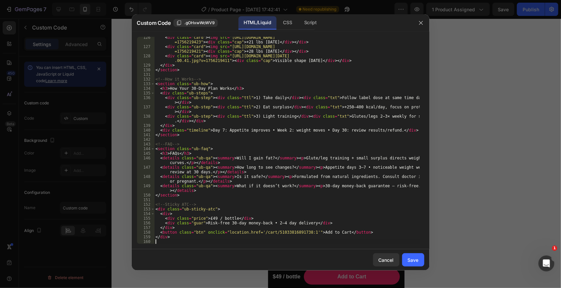
scroll to position [627, 0]
click at [413, 256] on button "Save" at bounding box center [413, 259] width 22 height 13
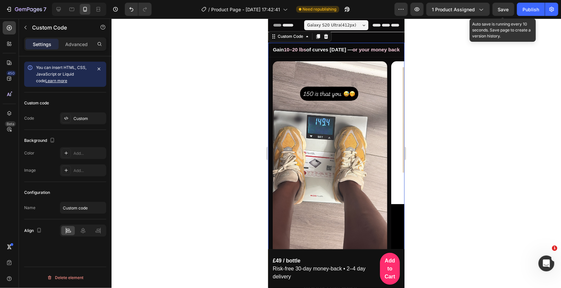
click at [509, 11] on span "Save" at bounding box center [503, 10] width 11 height 6
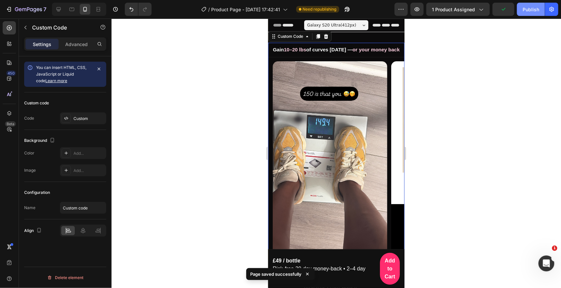
click at [525, 12] on div "Publish" at bounding box center [531, 9] width 17 height 7
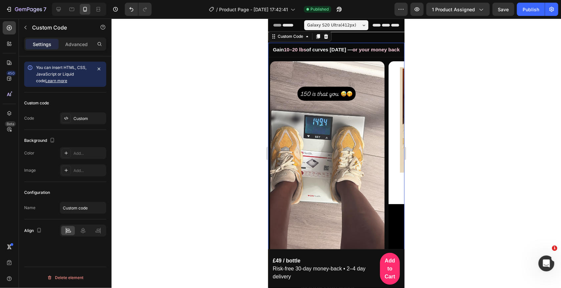
scroll to position [0, 0]
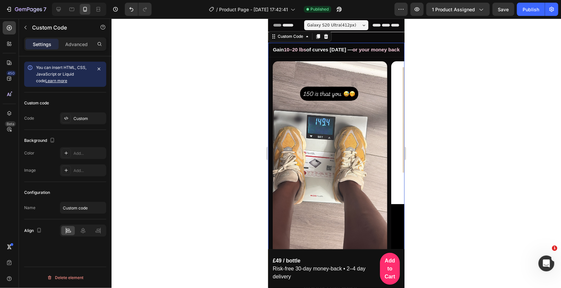
click at [304, 171] on video at bounding box center [330, 162] width 115 height 203
click at [421, 10] on icon "button" at bounding box center [417, 9] width 7 height 7
click at [295, 54] on div "Gain 10–20 lbs of curves [DATE] — or your money back" at bounding box center [336, 49] width 136 height 15
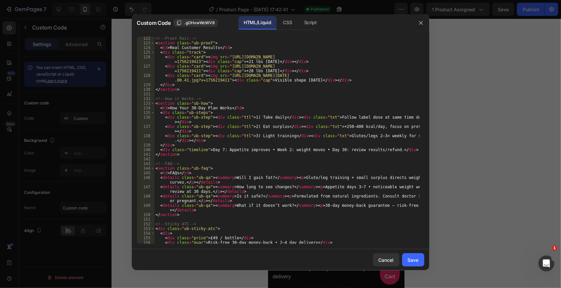
scroll to position [627, 0]
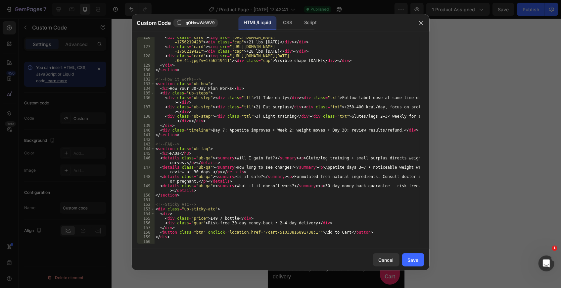
click at [159, 242] on div "< div class = "card" > < img src = "https://cdn.shopify.com/s/files/1/0900/0848…" at bounding box center [286, 145] width 265 height 221
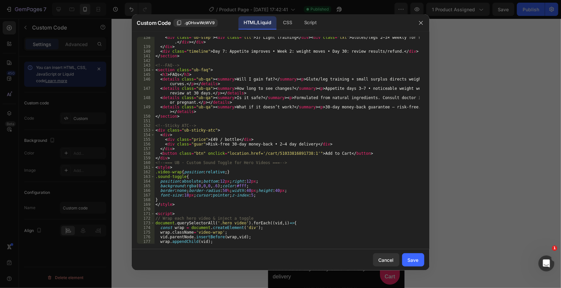
scroll to position [762, 0]
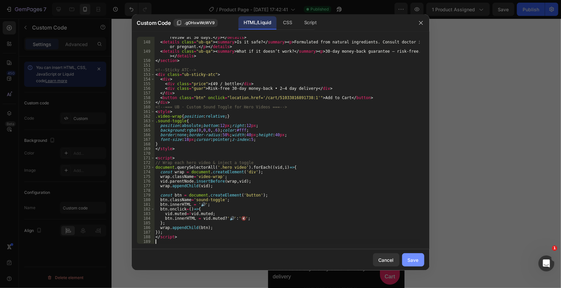
click at [412, 258] on div "Save" at bounding box center [413, 259] width 11 height 7
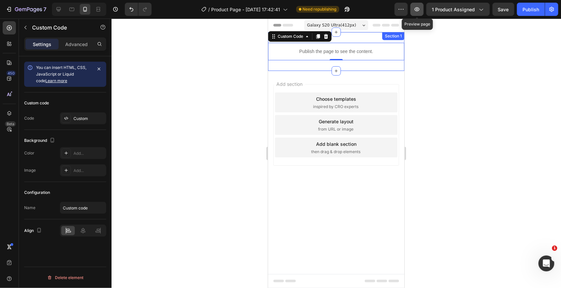
click at [417, 8] on icon "button" at bounding box center [417, 9] width 7 height 7
click at [383, 54] on p "Publish the page to see the content." at bounding box center [336, 51] width 136 height 7
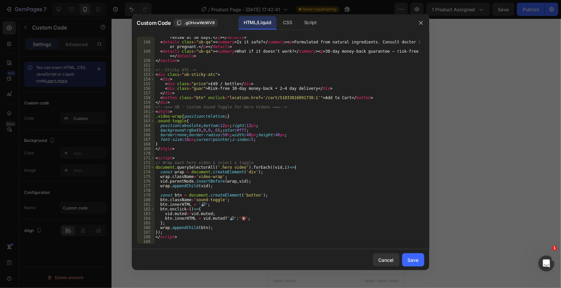
click at [164, 242] on div "< details class = "ub-qa" > < summary > How long to see changes? </ summary > <…" at bounding box center [286, 140] width 265 height 221
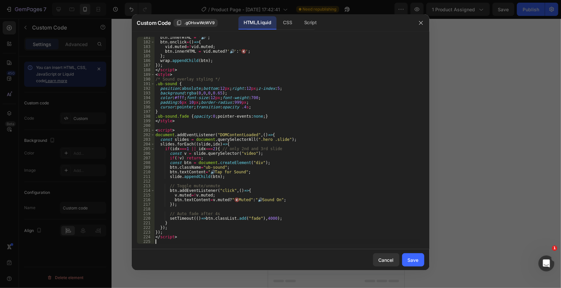
scroll to position [929, 0]
click at [417, 258] on div "Save" at bounding box center [413, 259] width 11 height 7
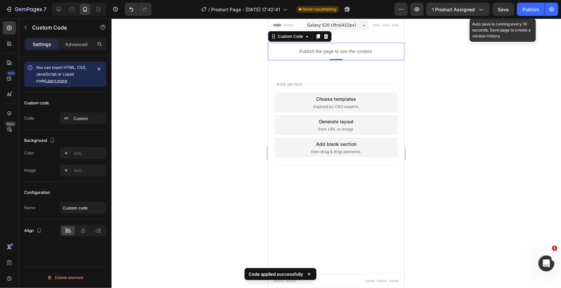
click at [505, 11] on span "Save" at bounding box center [503, 10] width 11 height 6
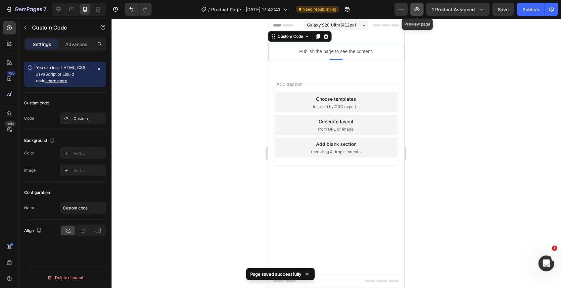
click at [416, 13] on button "button" at bounding box center [417, 9] width 13 height 13
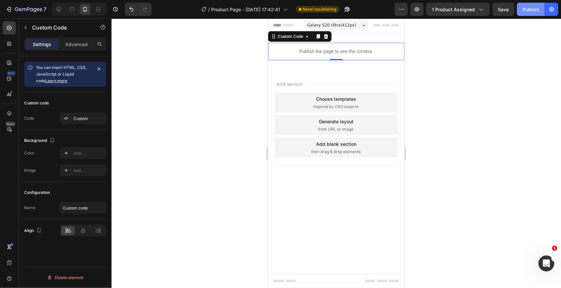
click at [524, 9] on div "Publish" at bounding box center [531, 9] width 17 height 7
